Goal: Find specific page/section: Find specific page/section

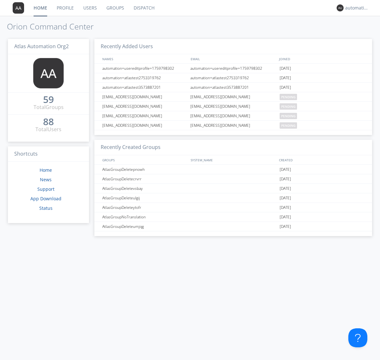
click at [144, 8] on link "Dispatch" at bounding box center [144, 8] width 30 height 16
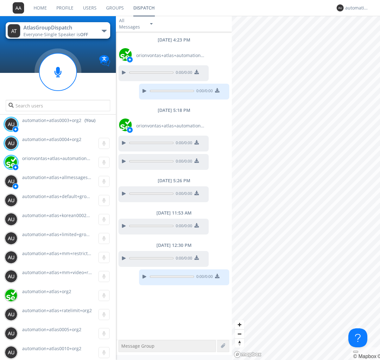
click at [104, 31] on div "button" at bounding box center [104, 31] width 5 height 3
click at [0, 0] on span "AtlasGroupDispatch2" at bounding box center [0, 0] width 0 height 0
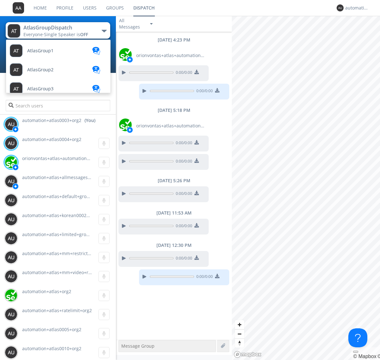
scroll to position [55, 0]
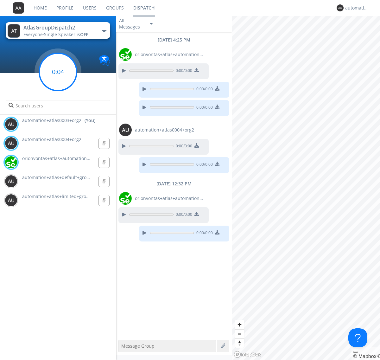
click at [58, 72] on g at bounding box center [57, 71] width 37 height 37
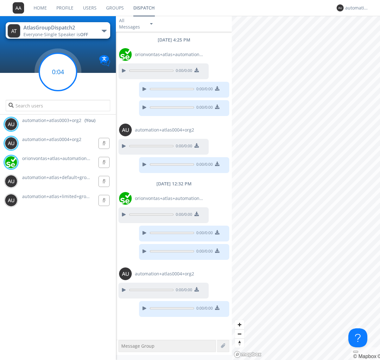
click at [58, 72] on g at bounding box center [57, 71] width 37 height 37
click at [355, 8] on div "automation+atlas0003+org2" at bounding box center [357, 8] width 24 height 6
